Goal: Information Seeking & Learning: Learn about a topic

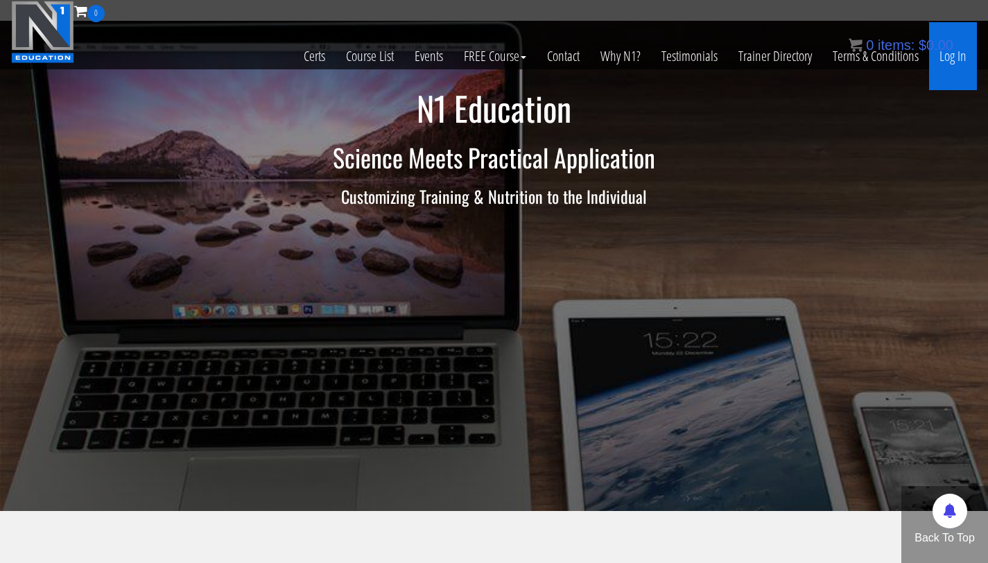
click at [954, 47] on link "Log In" at bounding box center [953, 56] width 48 height 68
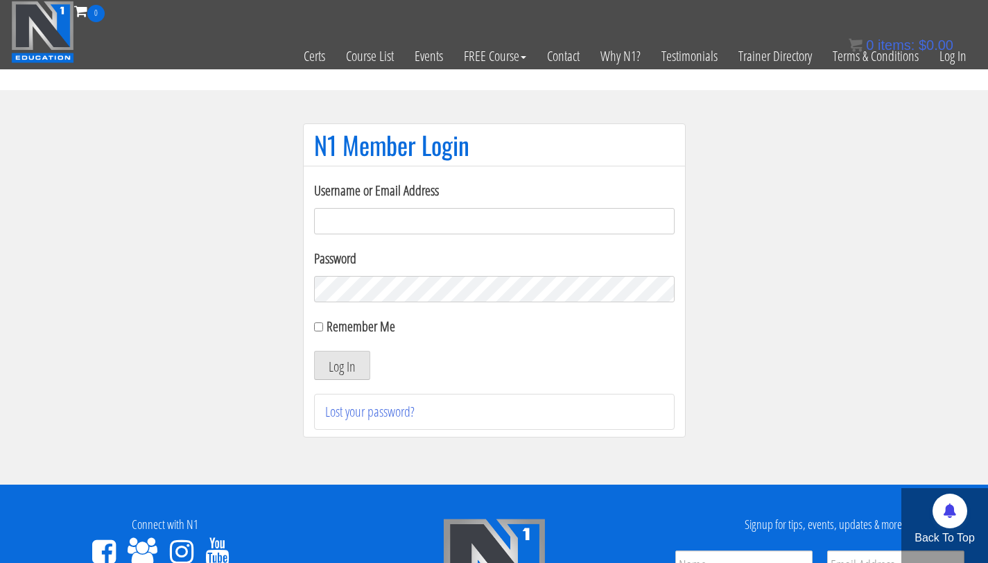
type input "info@fitbyjustus.nl"
click at [314, 351] on button "Log In" at bounding box center [342, 365] width 56 height 29
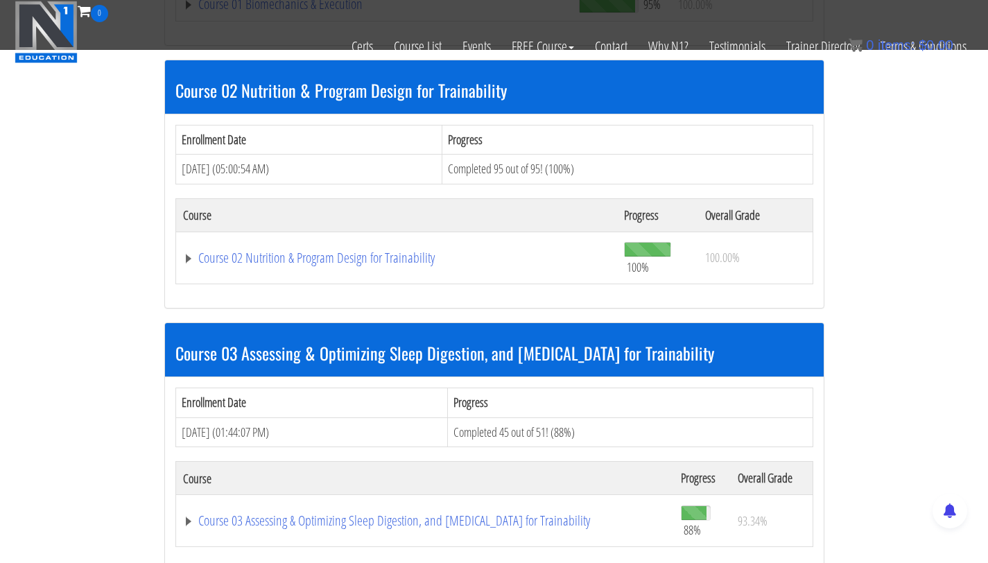
scroll to position [830, 0]
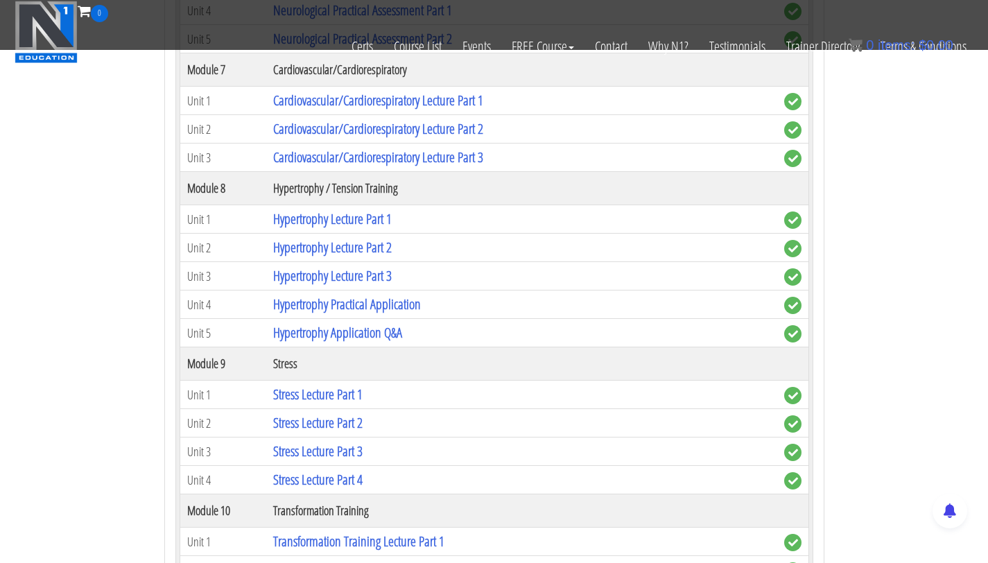
scroll to position [2397, 0]
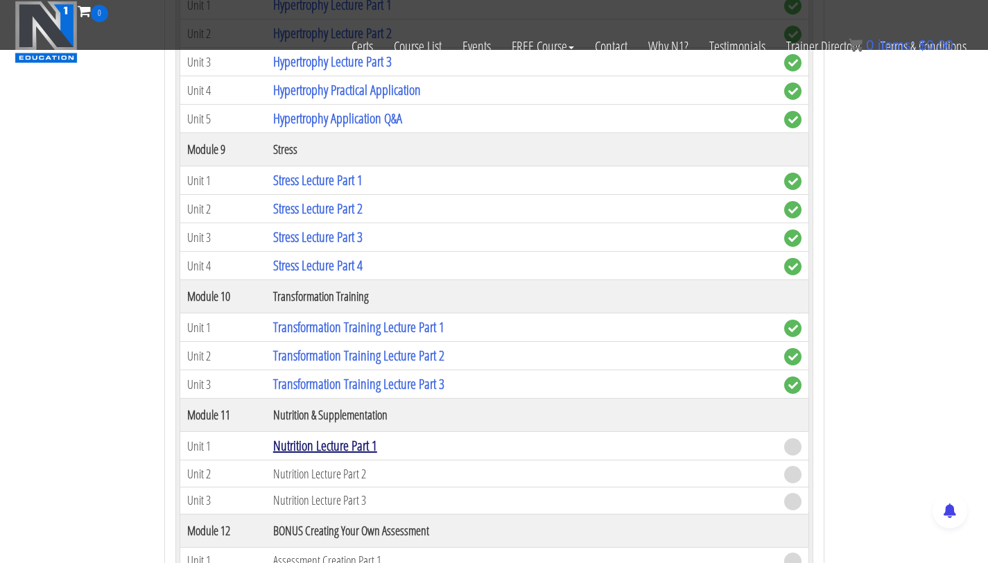
click at [336, 441] on link "Nutrition Lecture Part 1" at bounding box center [325, 445] width 104 height 19
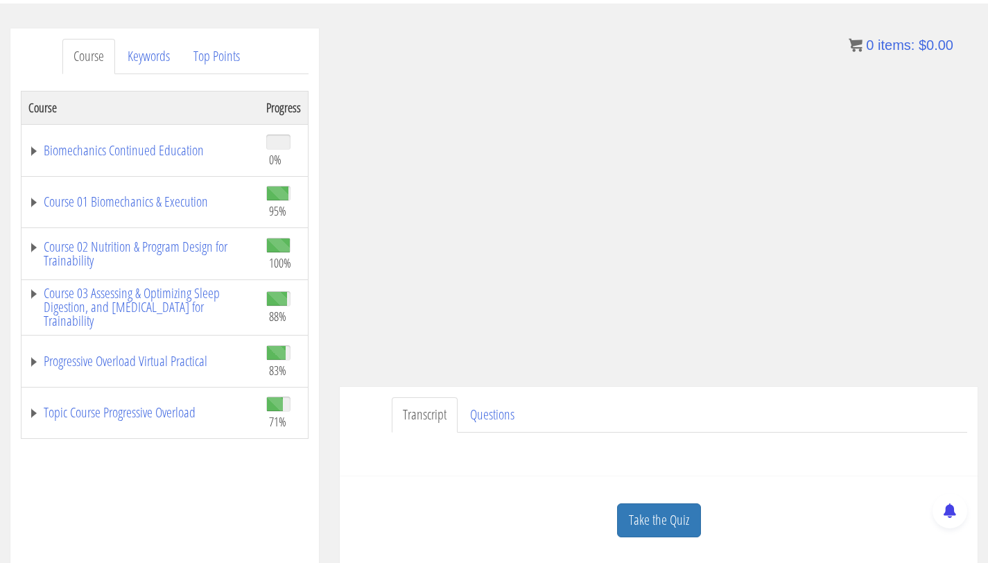
scroll to position [104, 0]
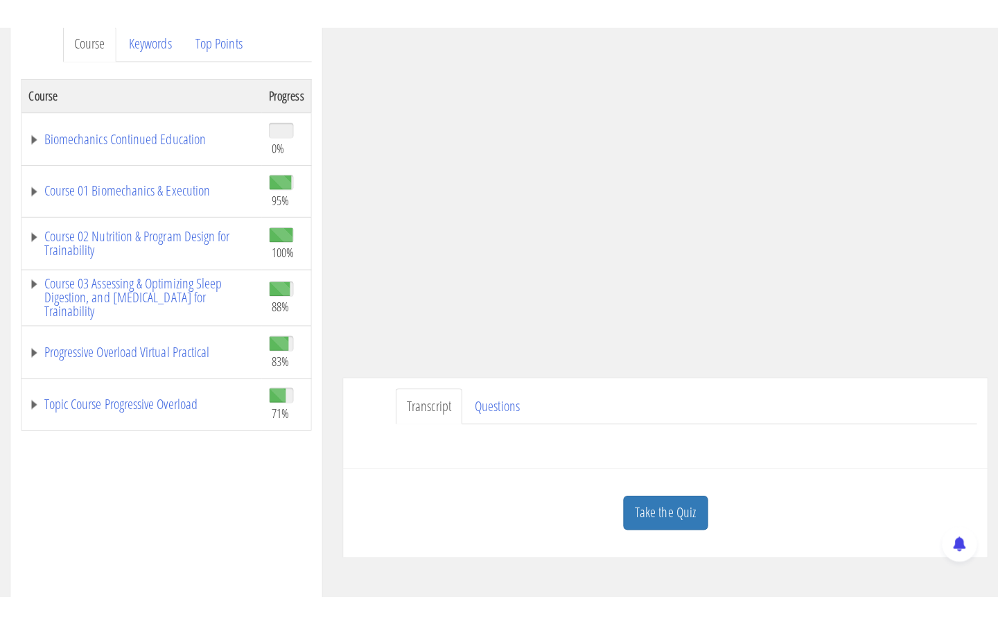
scroll to position [163, 0]
